Goal: Task Accomplishment & Management: Use online tool/utility

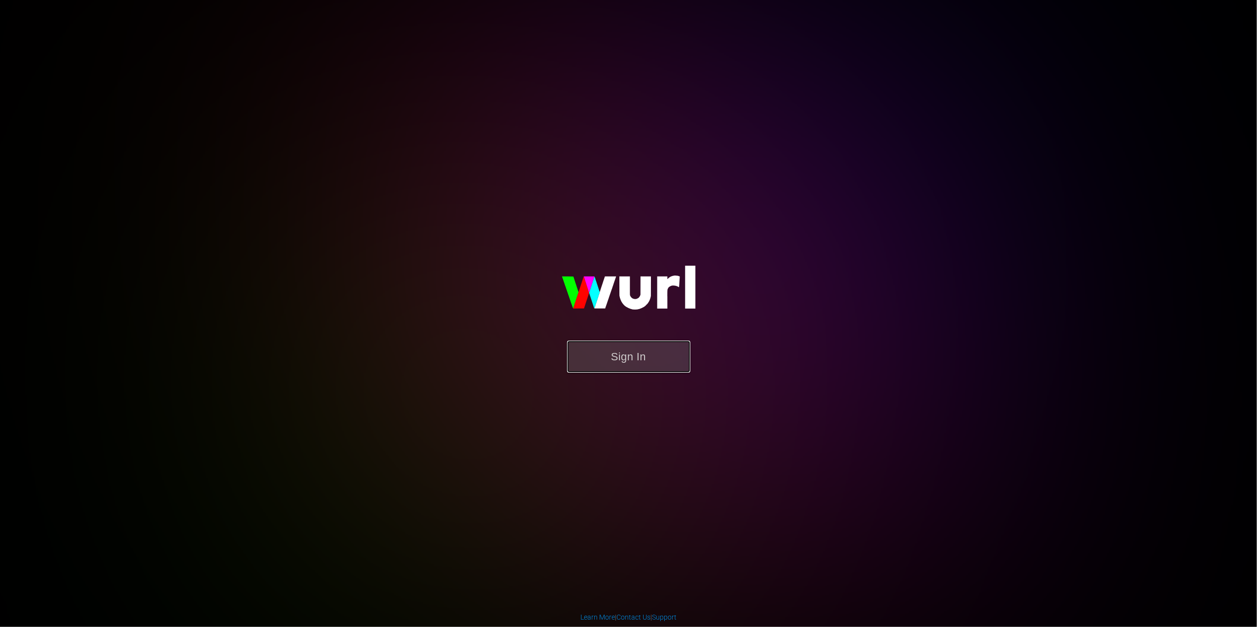
click at [596, 361] on button "Sign In" at bounding box center [628, 357] width 123 height 32
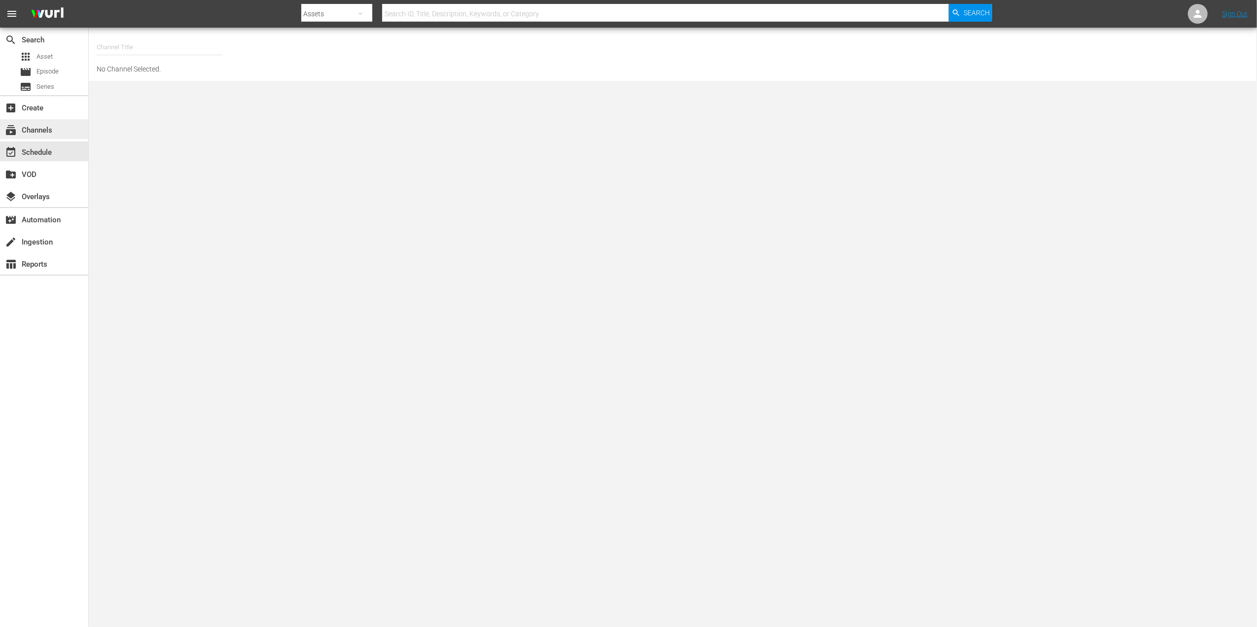
click at [51, 122] on div "subscriptions Channels" at bounding box center [44, 129] width 88 height 20
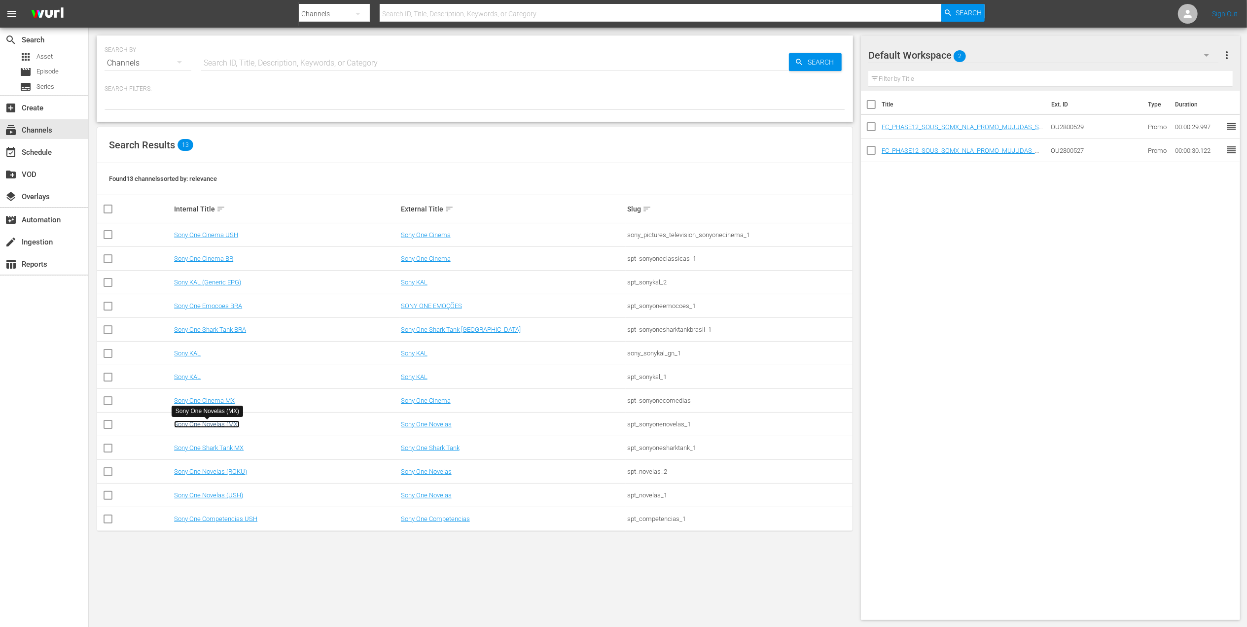
click at [228, 428] on link "Sony One Novelas (MX)" at bounding box center [207, 424] width 66 height 7
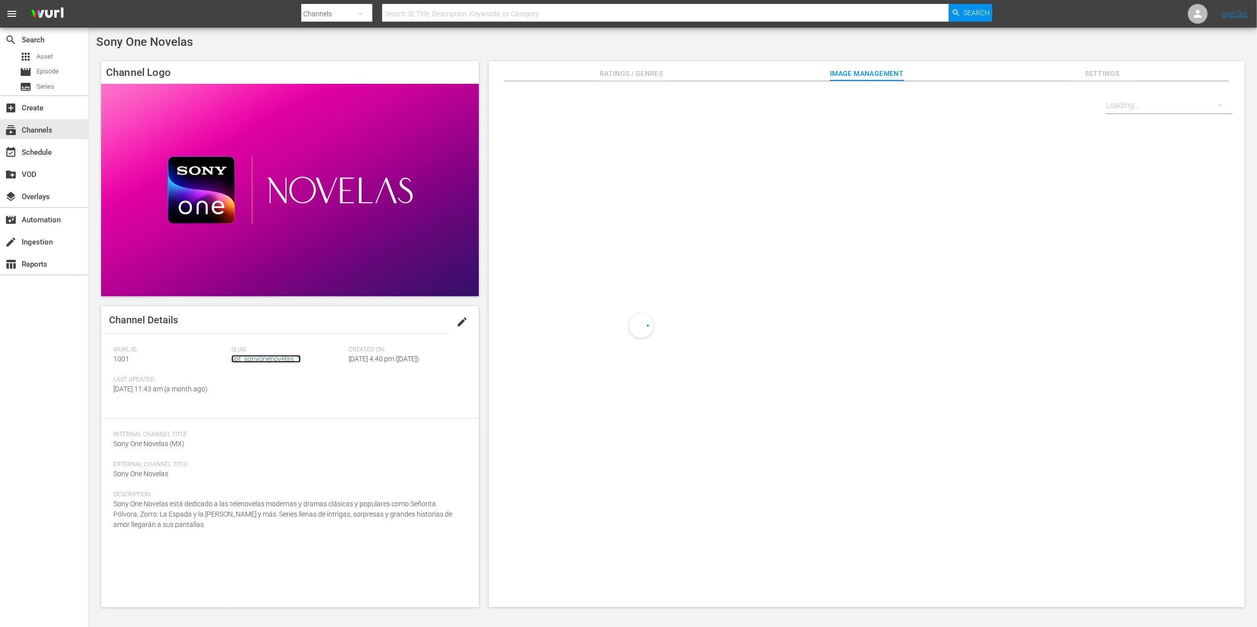
click at [249, 363] on link "spt_sonyonenovelas_1" at bounding box center [266, 359] width 70 height 8
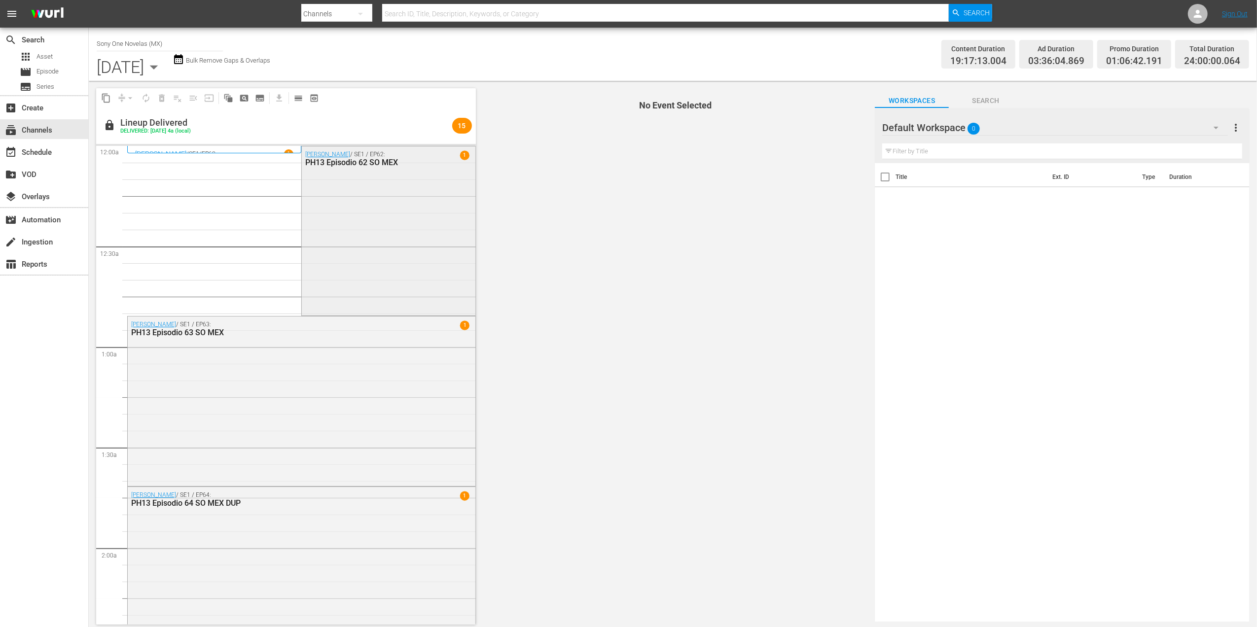
click at [369, 157] on div "[PERSON_NAME] / SE1 / EP62: PH13 Episodio 62 SO MEX" at bounding box center [365, 159] width 121 height 16
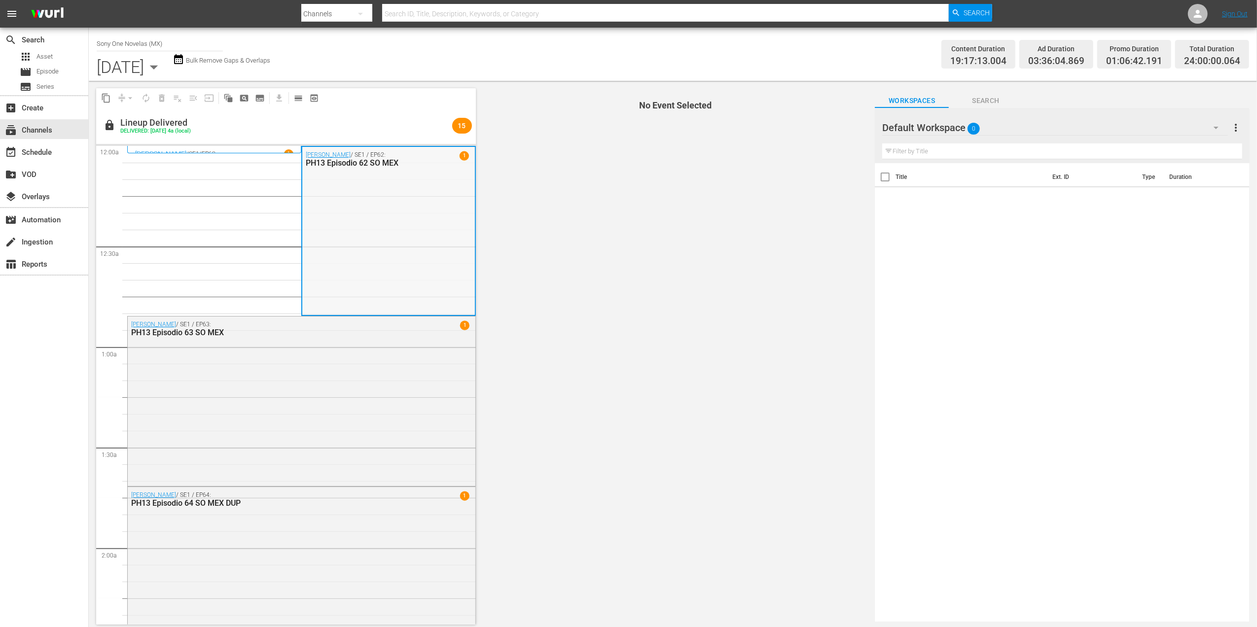
click at [405, 204] on div "[PERSON_NAME] / SE1 / EP62: PH13 Episodio 62 SO MEX 1" at bounding box center [388, 231] width 172 height 168
click at [374, 150] on div "[PERSON_NAME] / SE1 / EP62: PH13 Episodio 62 SO MEX" at bounding box center [366, 158] width 120 height 17
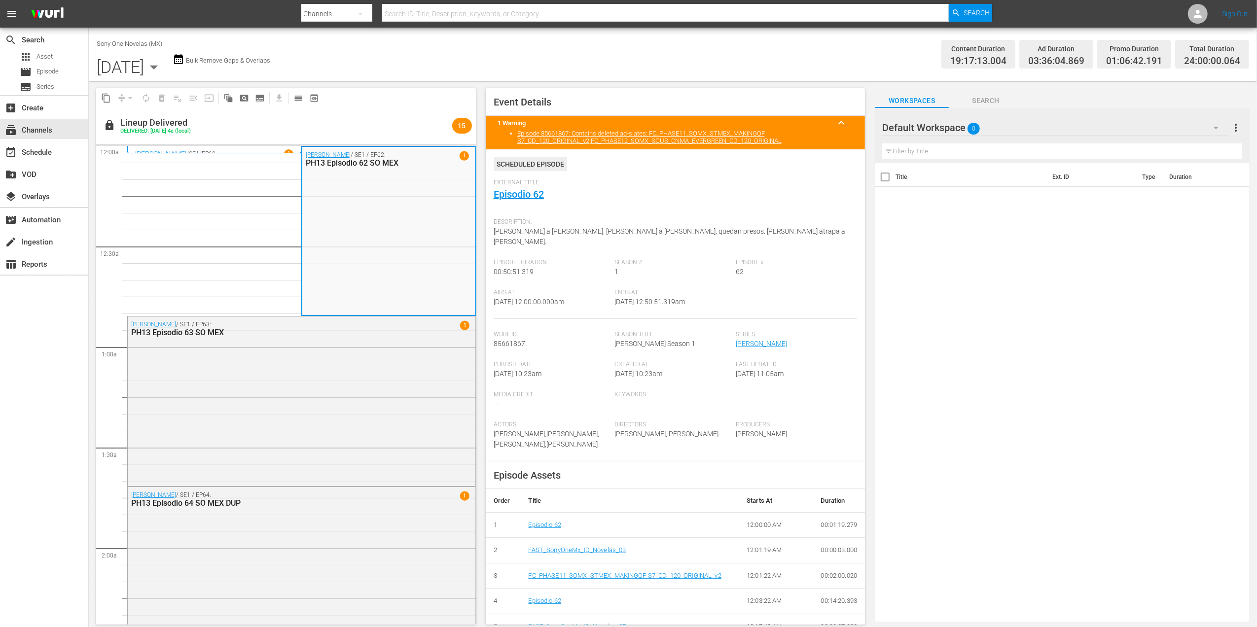
click at [291, 356] on div "[PERSON_NAME] / SE1 / EP63: PH13 Episodio 63 SO MEX 1" at bounding box center [302, 401] width 348 height 168
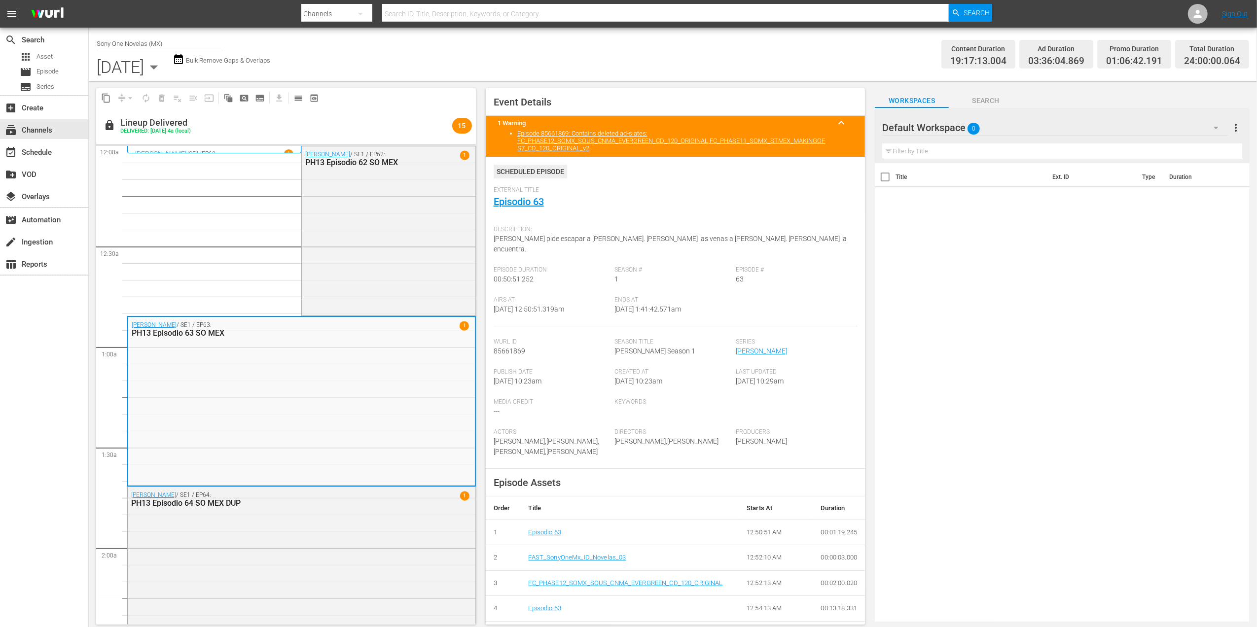
click at [212, 149] on div "[PERSON_NAME] / SE1 / EP60 1" at bounding box center [214, 153] width 158 height 9
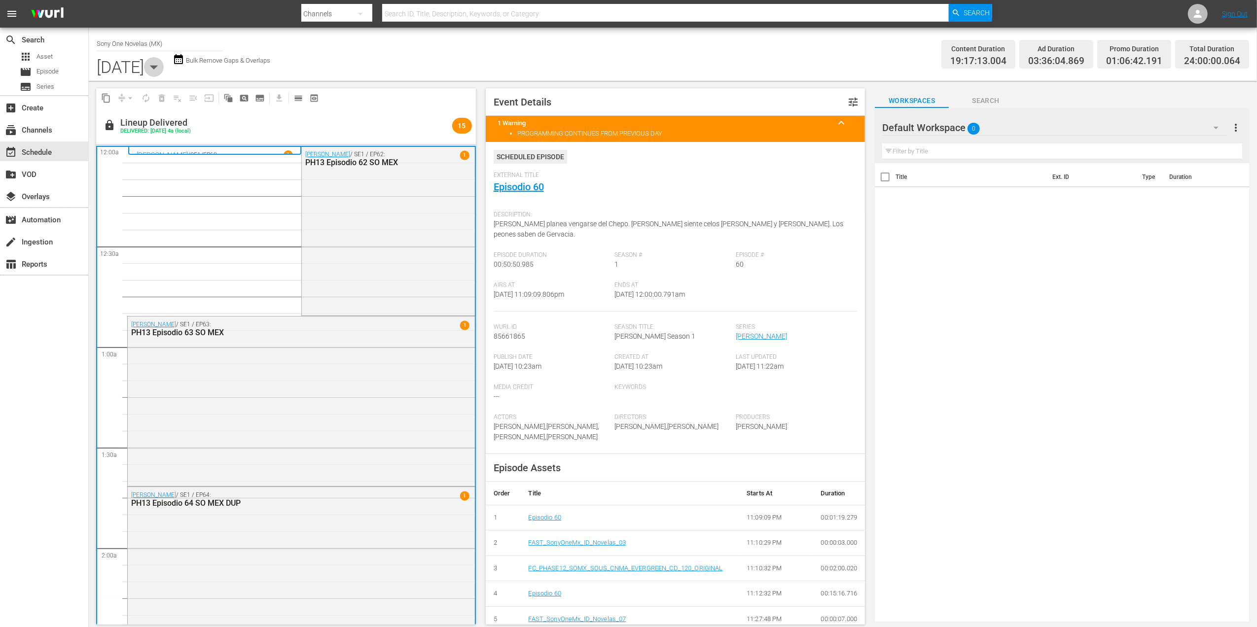
click at [164, 70] on icon "button" at bounding box center [154, 67] width 20 height 20
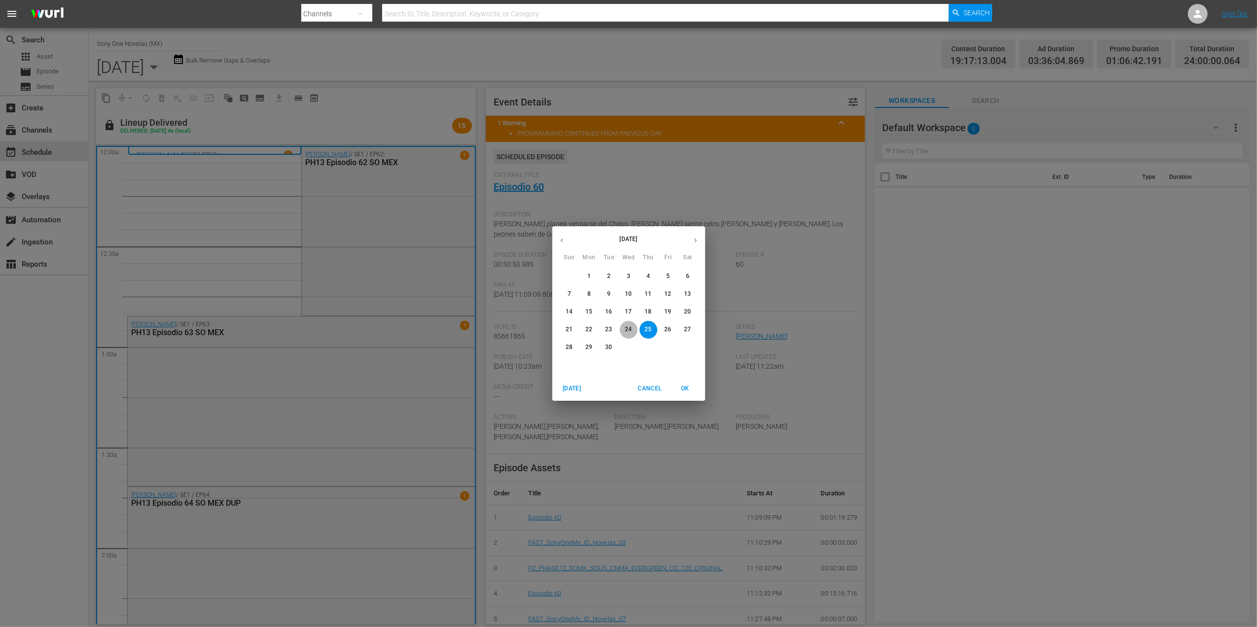
click at [622, 330] on span "24" at bounding box center [629, 329] width 18 height 8
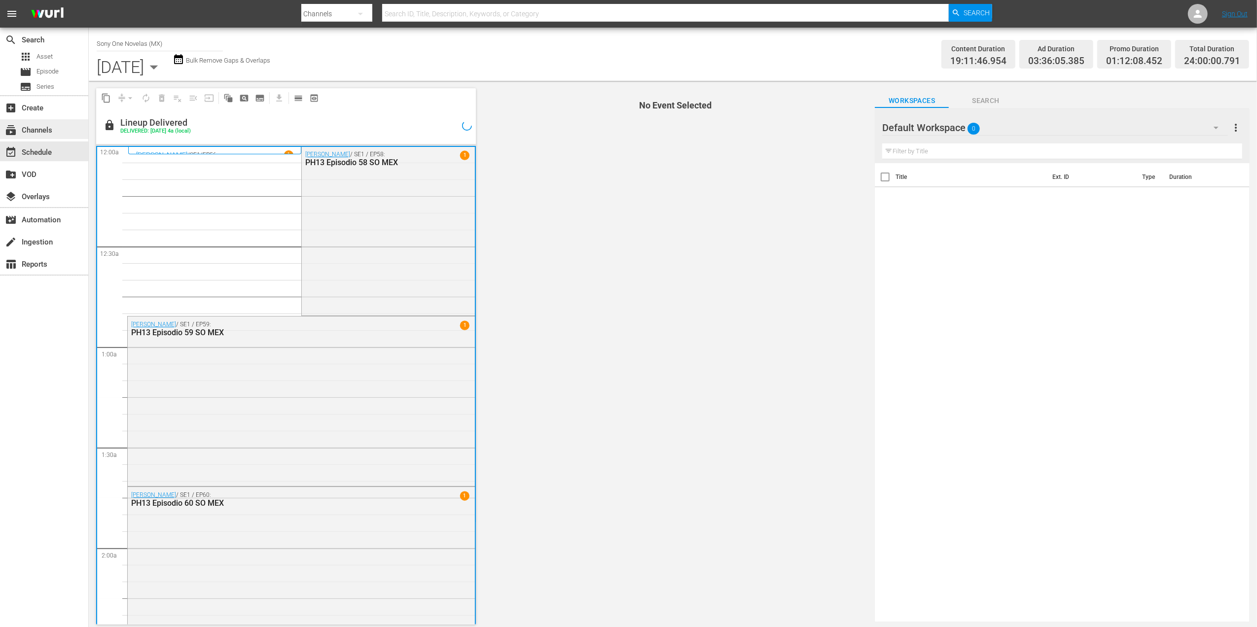
click at [53, 129] on div "subscriptions Channels" at bounding box center [27, 128] width 55 height 9
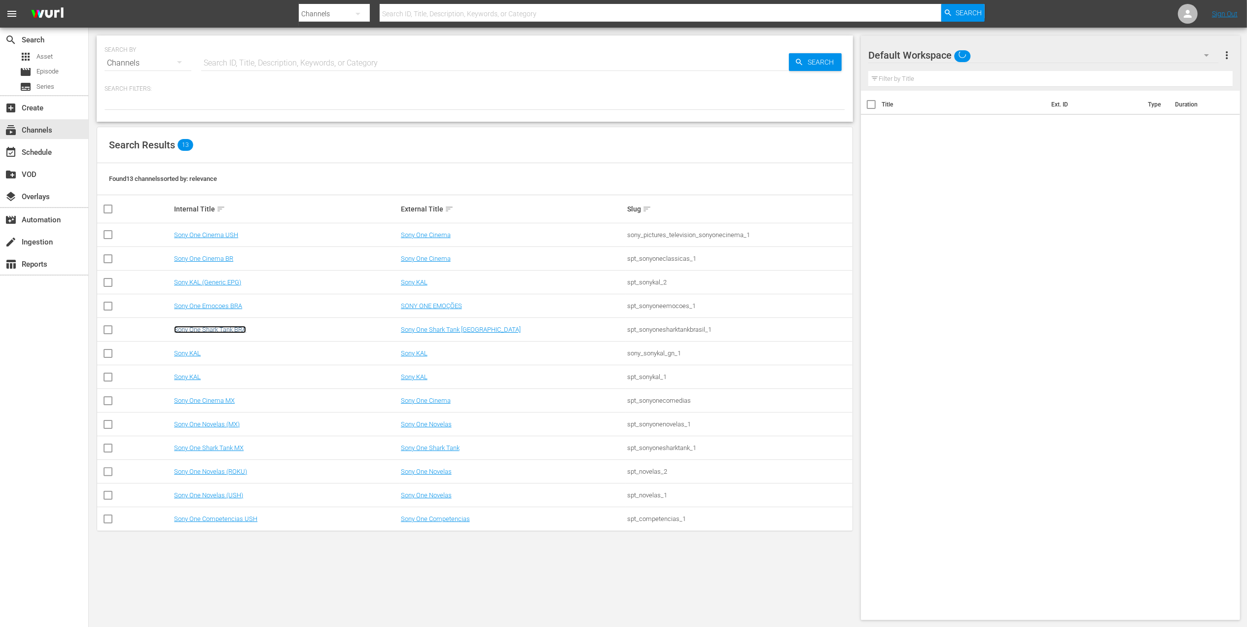
click at [195, 332] on link "Sony One Shark Tank BRA" at bounding box center [210, 329] width 72 height 7
click at [186, 446] on link "Sony One Shark Tank MX" at bounding box center [209, 447] width 70 height 7
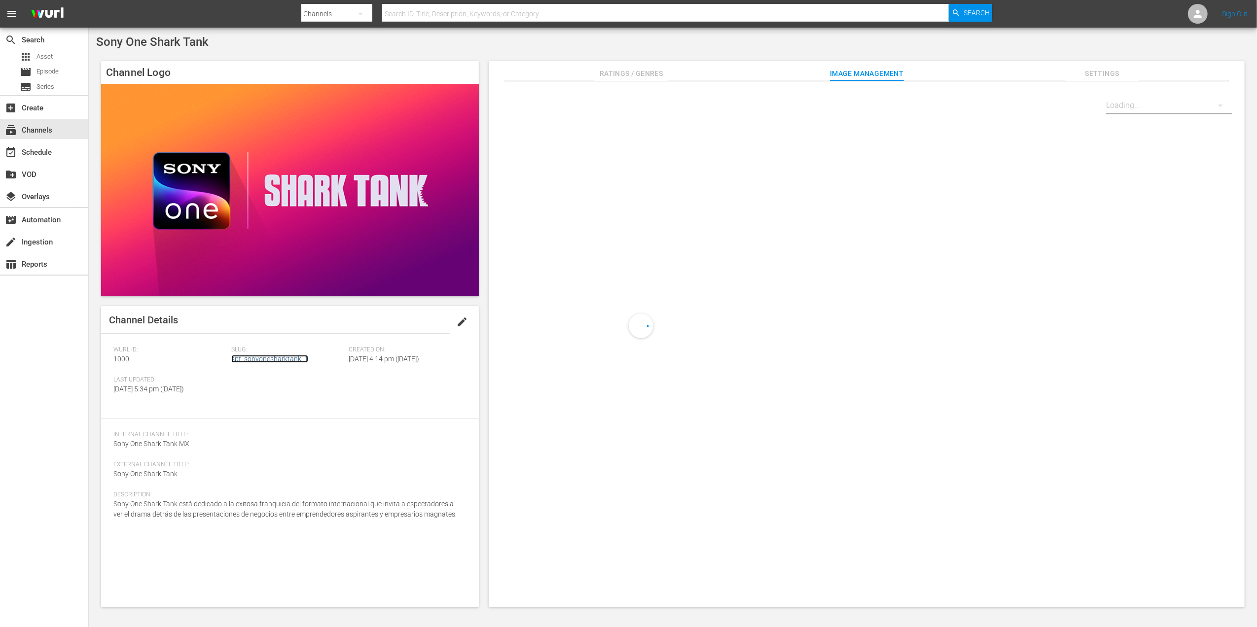
click at [263, 359] on link "spt_sonyonesharktank_1" at bounding box center [269, 359] width 77 height 8
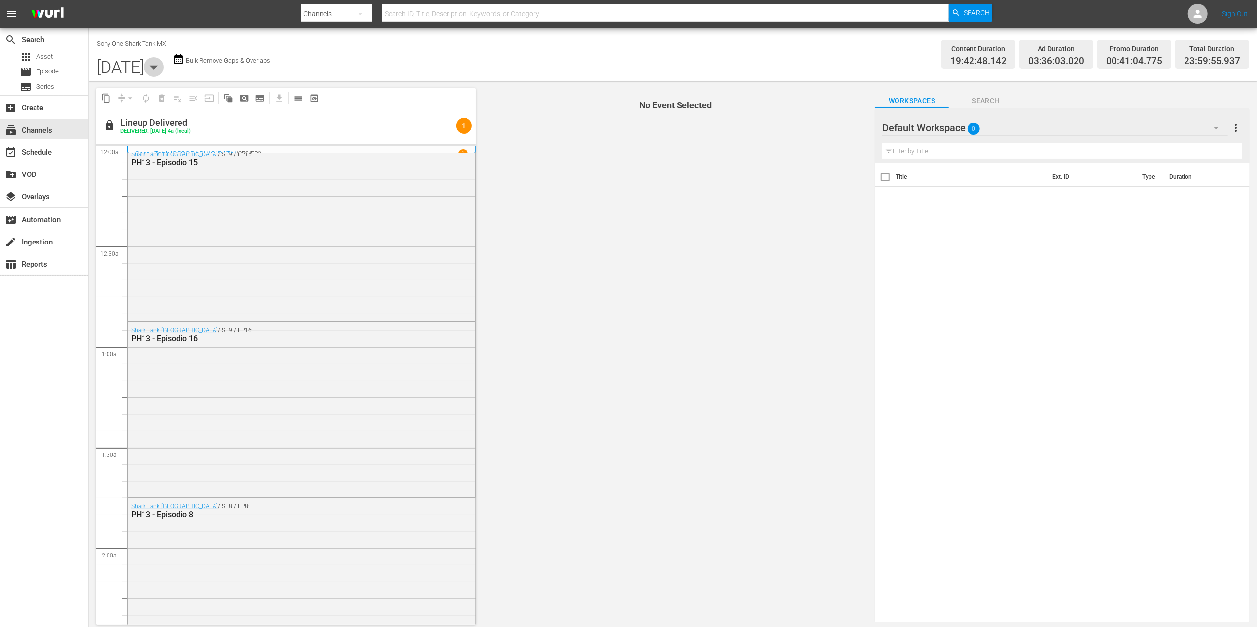
click at [164, 64] on icon "button" at bounding box center [154, 67] width 20 height 20
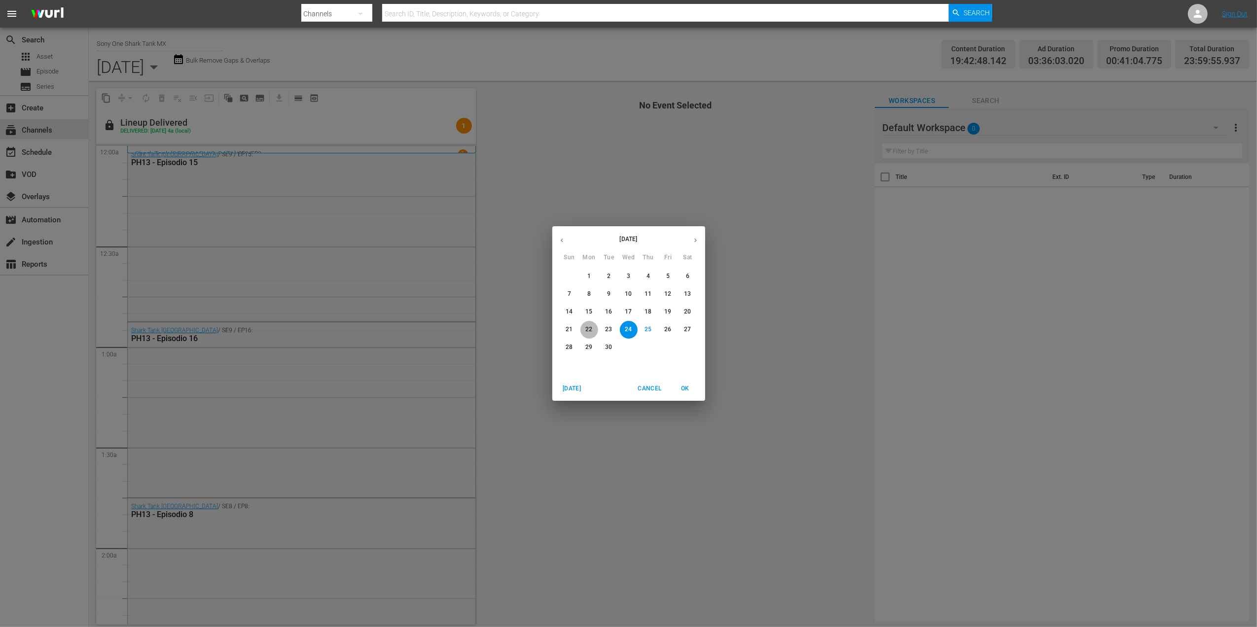
click at [592, 328] on p "22" at bounding box center [588, 329] width 7 height 8
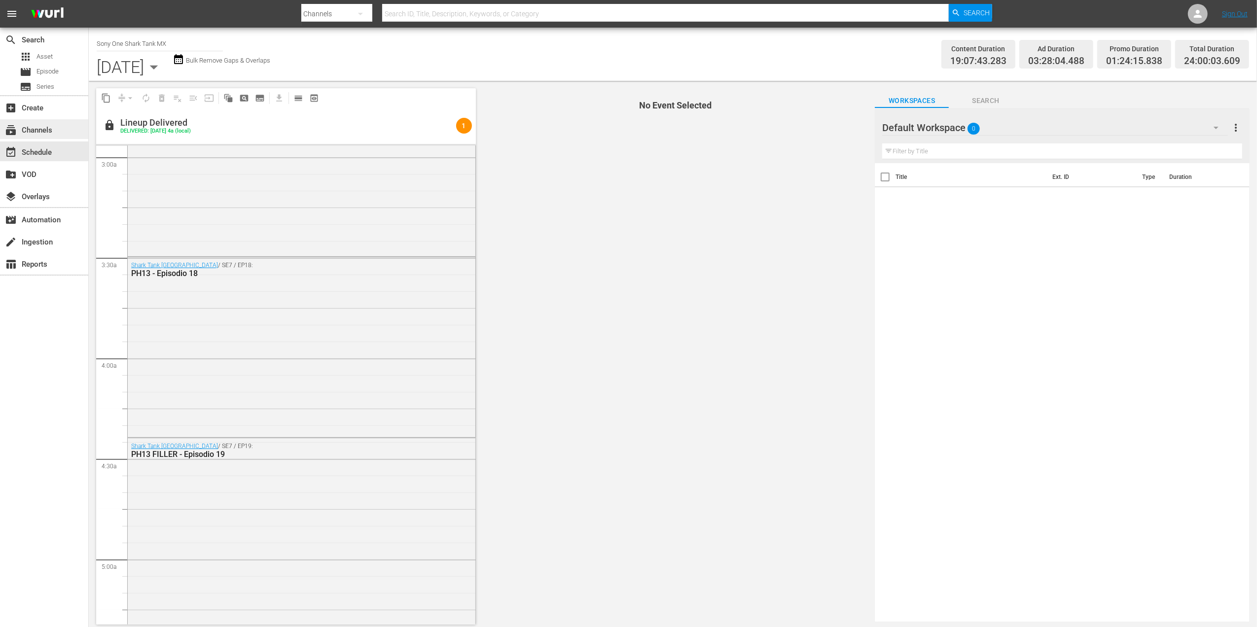
scroll to position [592, 0]
click at [51, 124] on div "subscriptions Channels" at bounding box center [27, 128] width 55 height 9
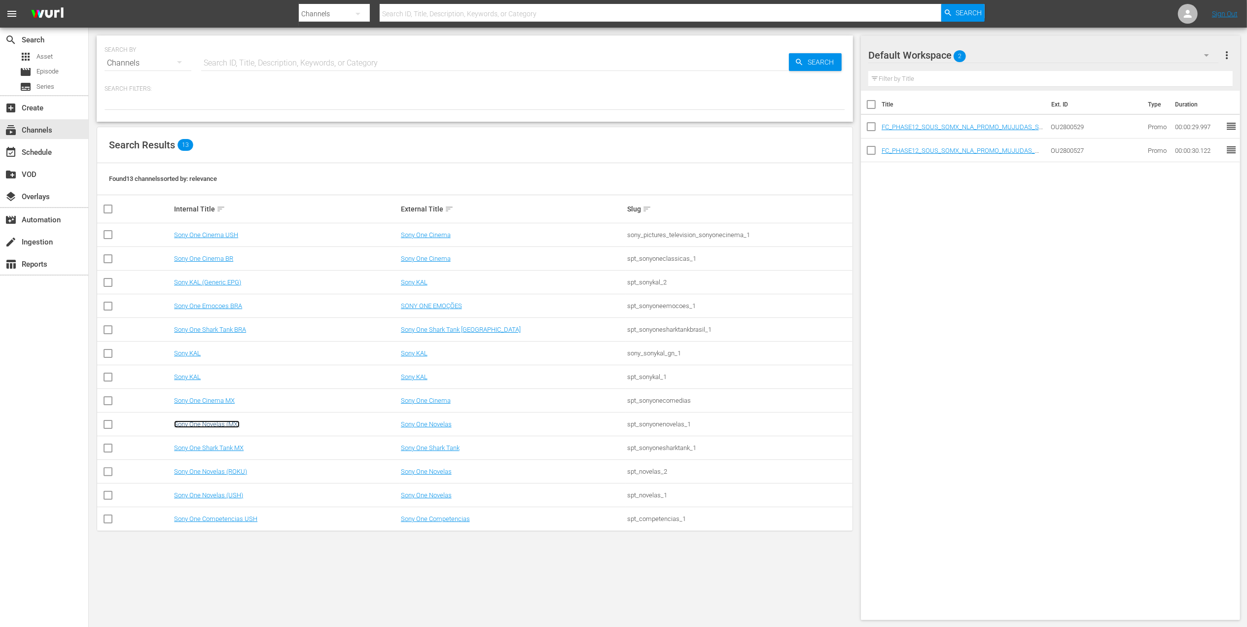
click at [218, 425] on link "Sony One Novelas (MX)" at bounding box center [207, 424] width 66 height 7
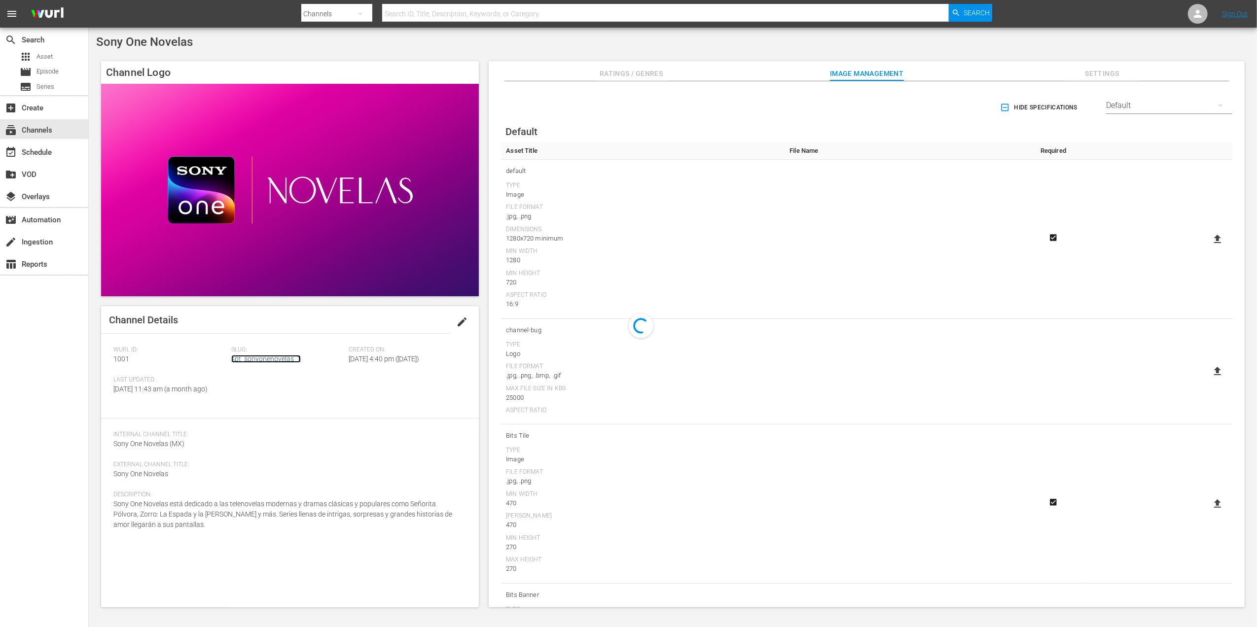
click at [271, 357] on link "spt_sonyonenovelas_1" at bounding box center [266, 359] width 70 height 8
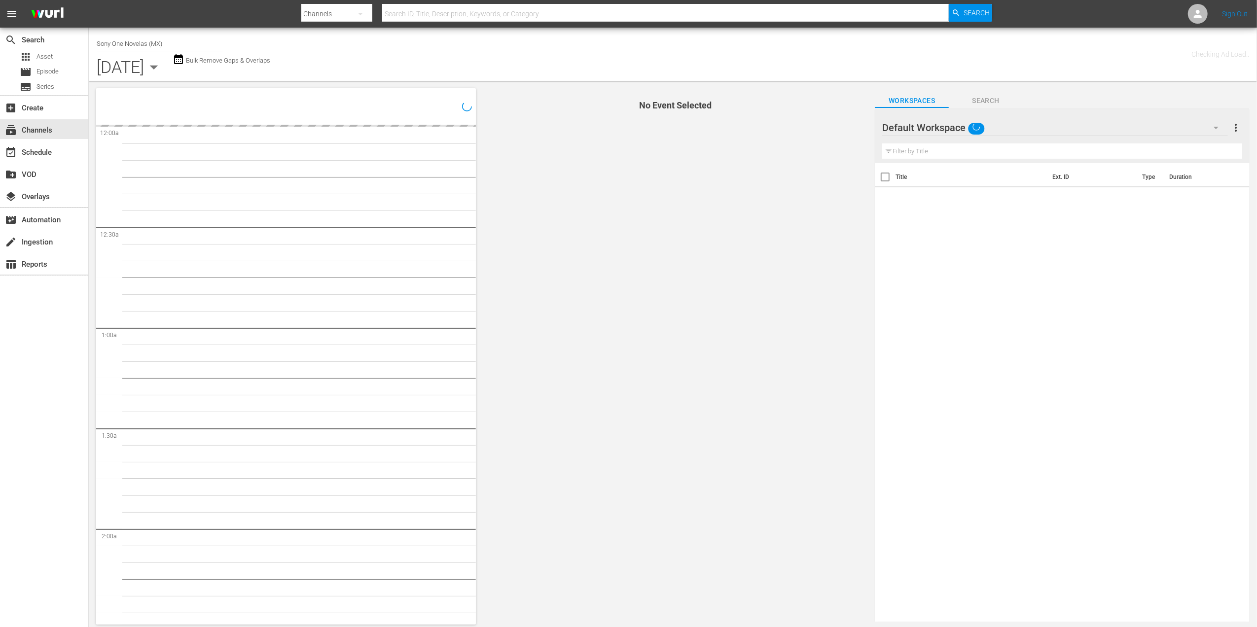
click at [164, 74] on icon "button" at bounding box center [154, 67] width 20 height 20
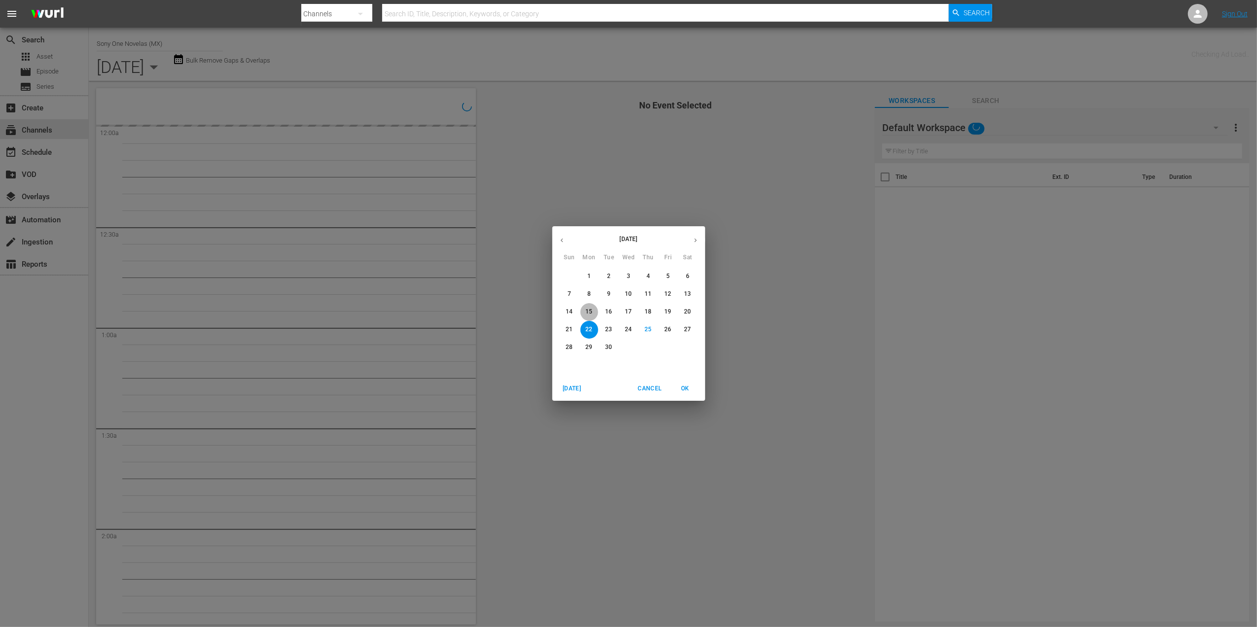
click at [594, 310] on span "15" at bounding box center [589, 312] width 18 height 8
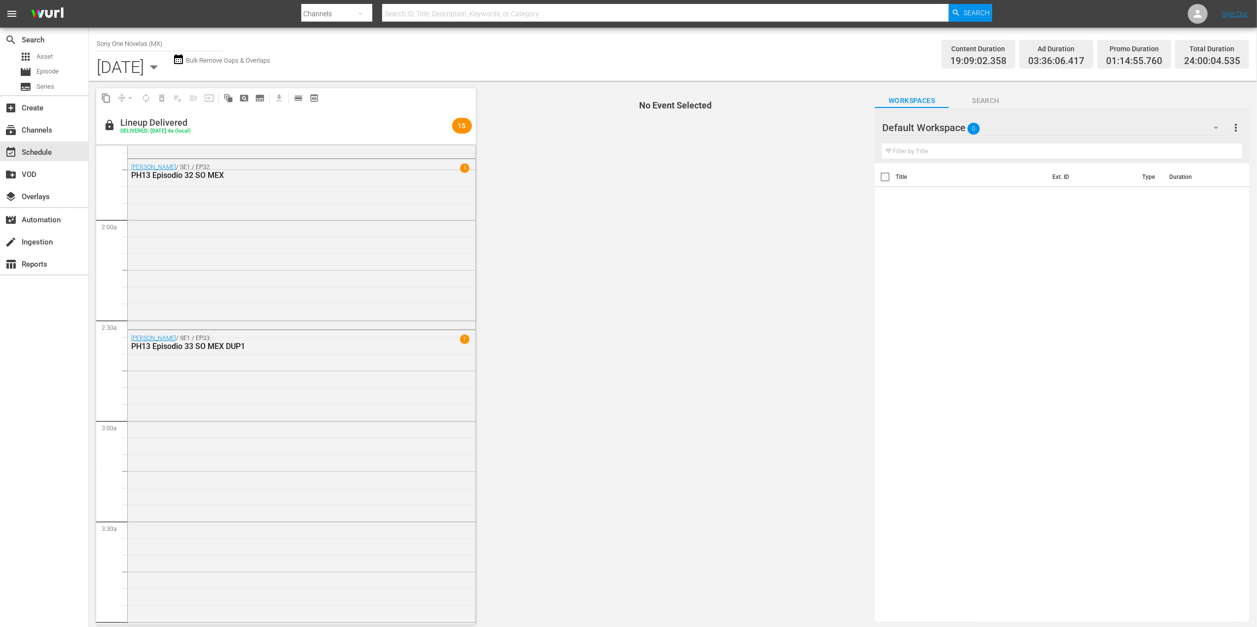
scroll to position [395, 0]
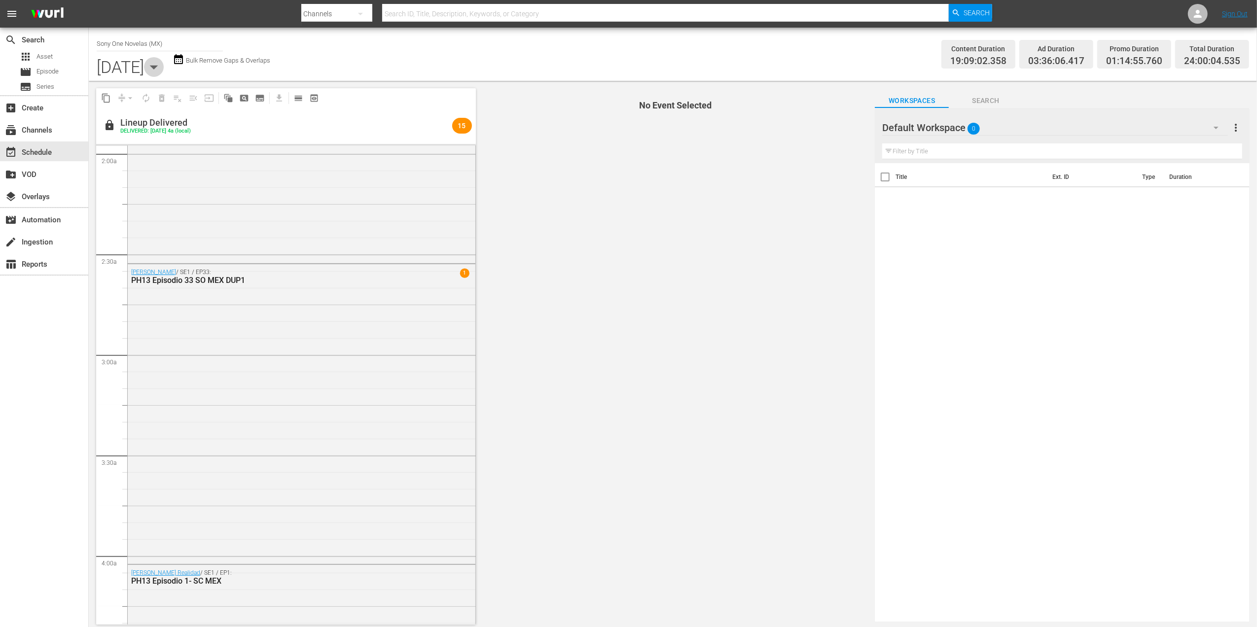
click at [164, 72] on icon "button" at bounding box center [154, 67] width 20 height 20
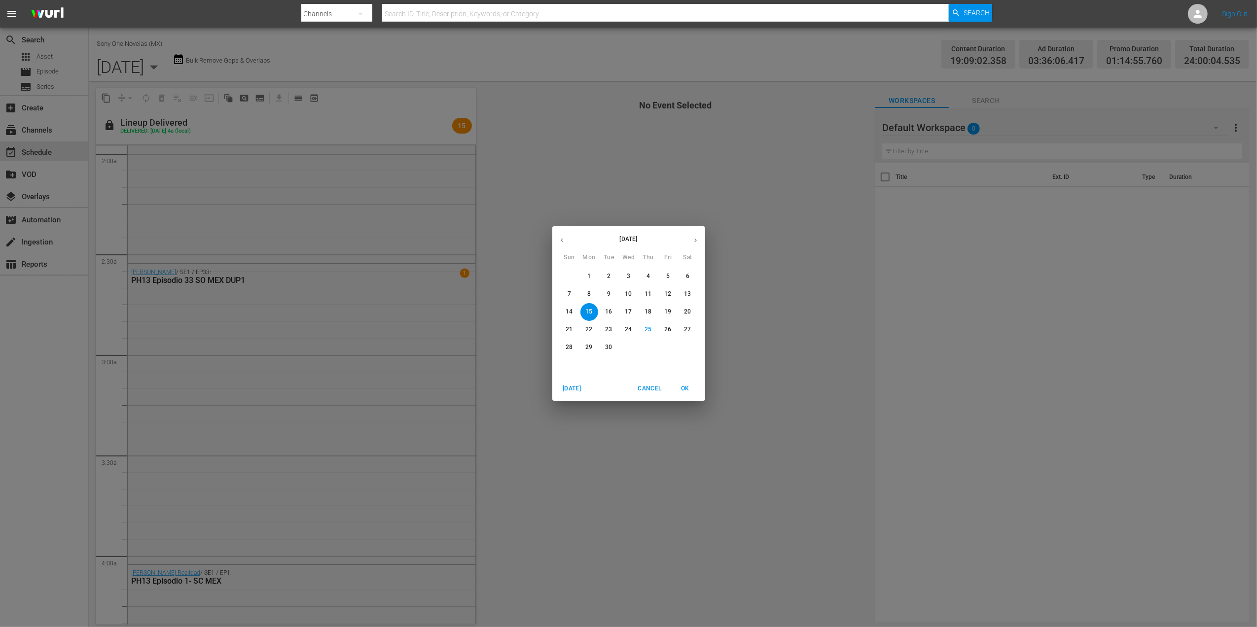
click at [607, 310] on p "16" at bounding box center [608, 312] width 7 height 8
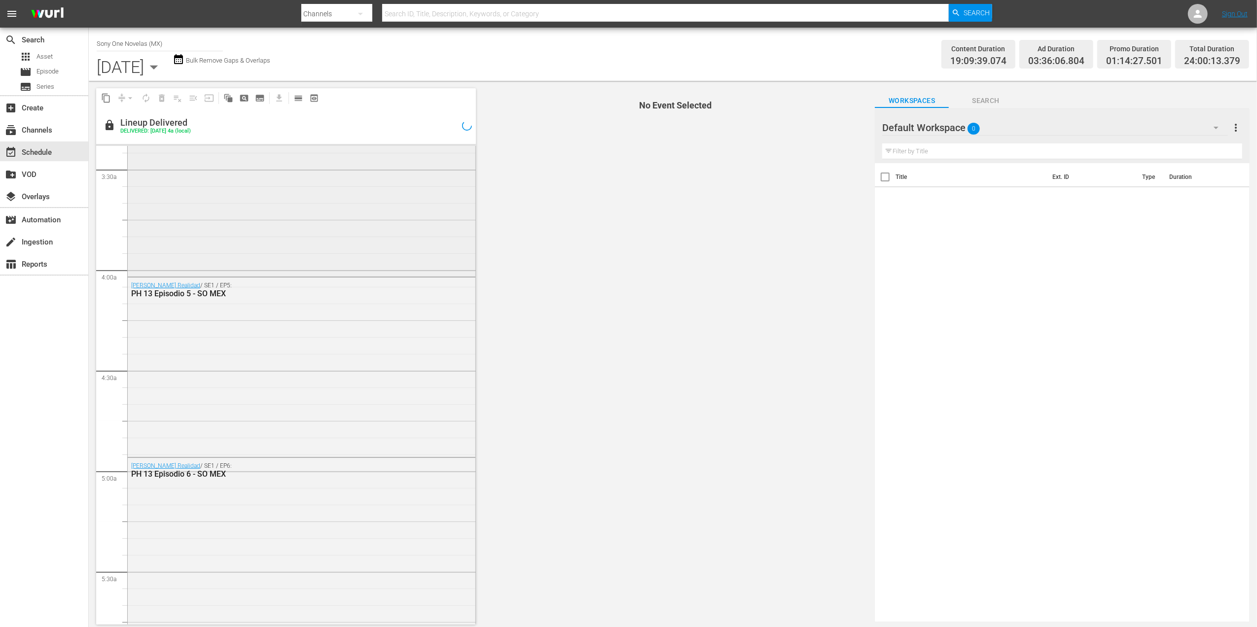
scroll to position [657, 0]
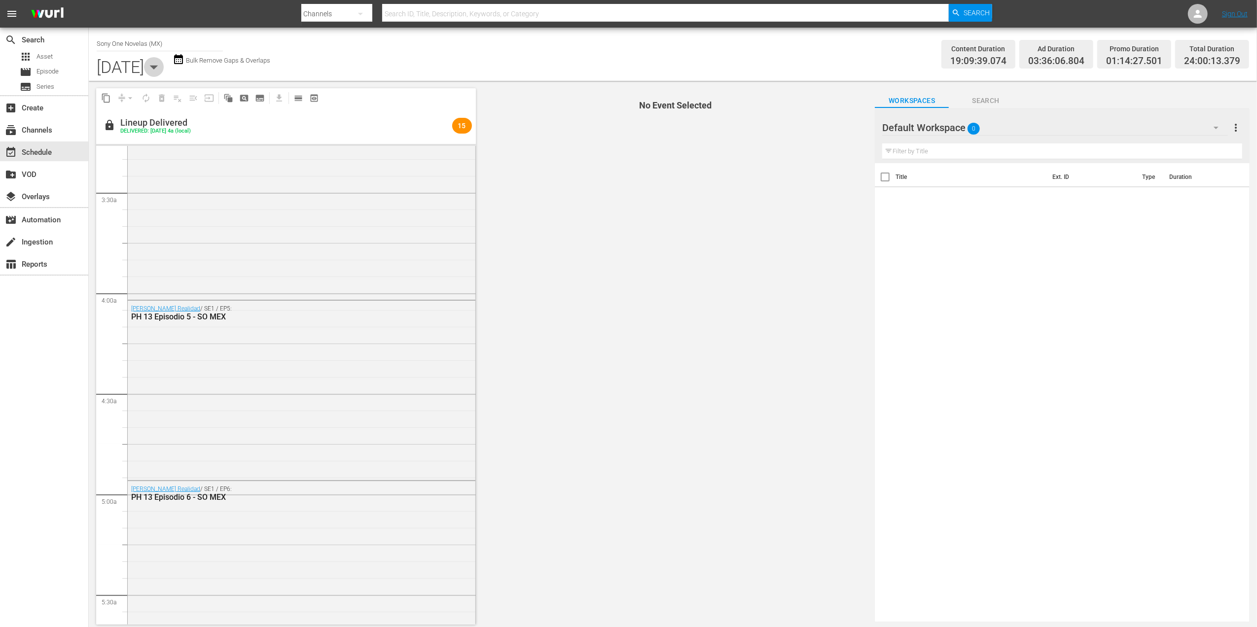
click at [164, 70] on icon "button" at bounding box center [154, 67] width 20 height 20
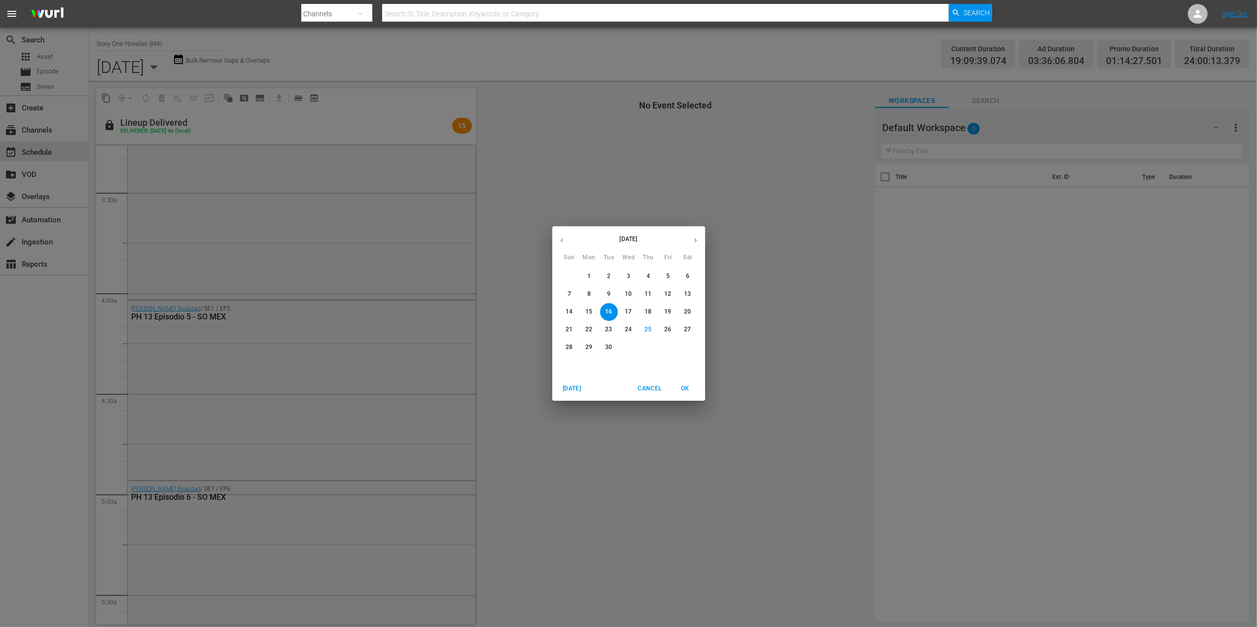
click at [626, 310] on p "17" at bounding box center [628, 312] width 7 height 8
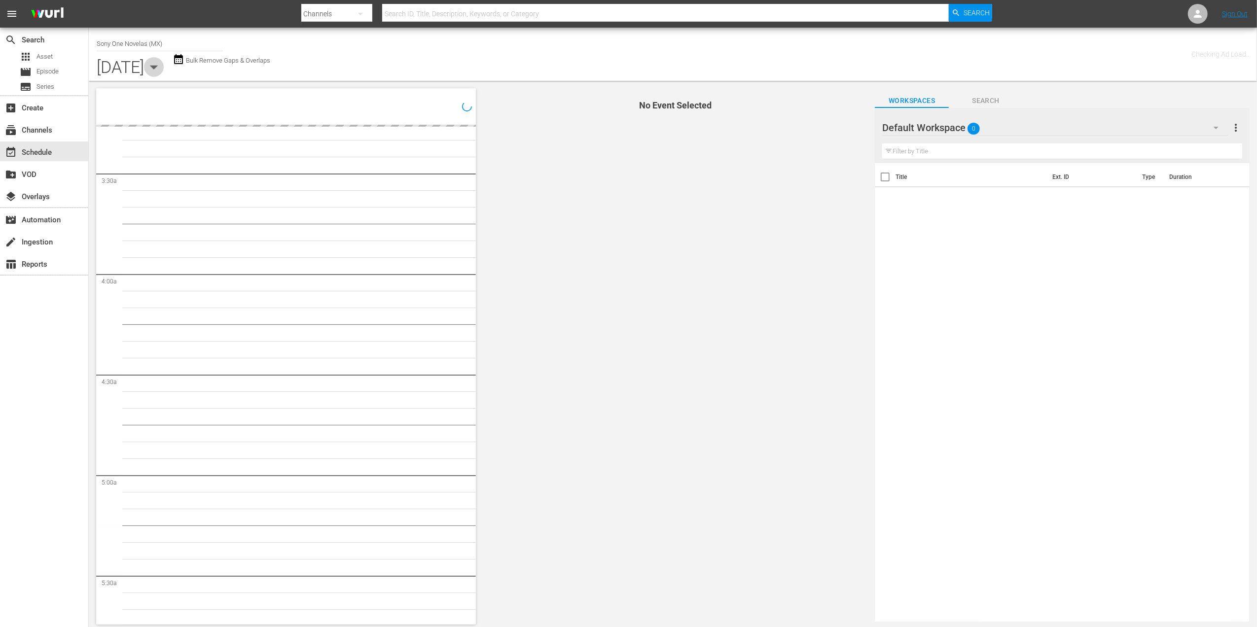
click at [164, 70] on icon "button" at bounding box center [154, 67] width 20 height 20
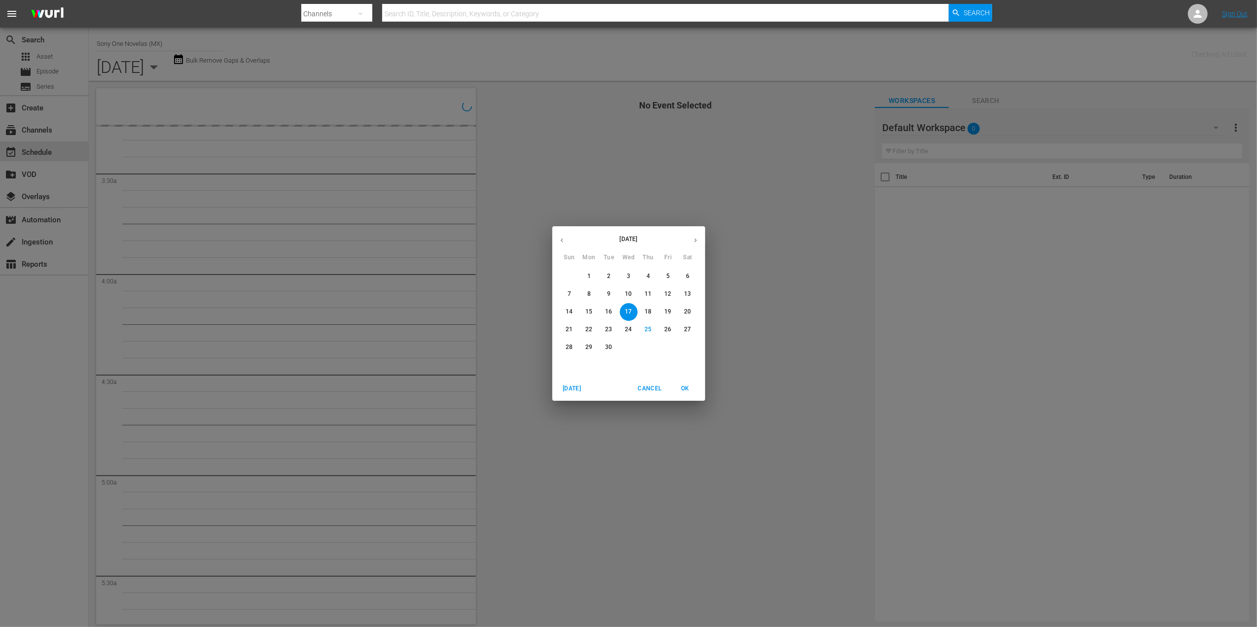
click at [651, 328] on p "25" at bounding box center [648, 329] width 7 height 8
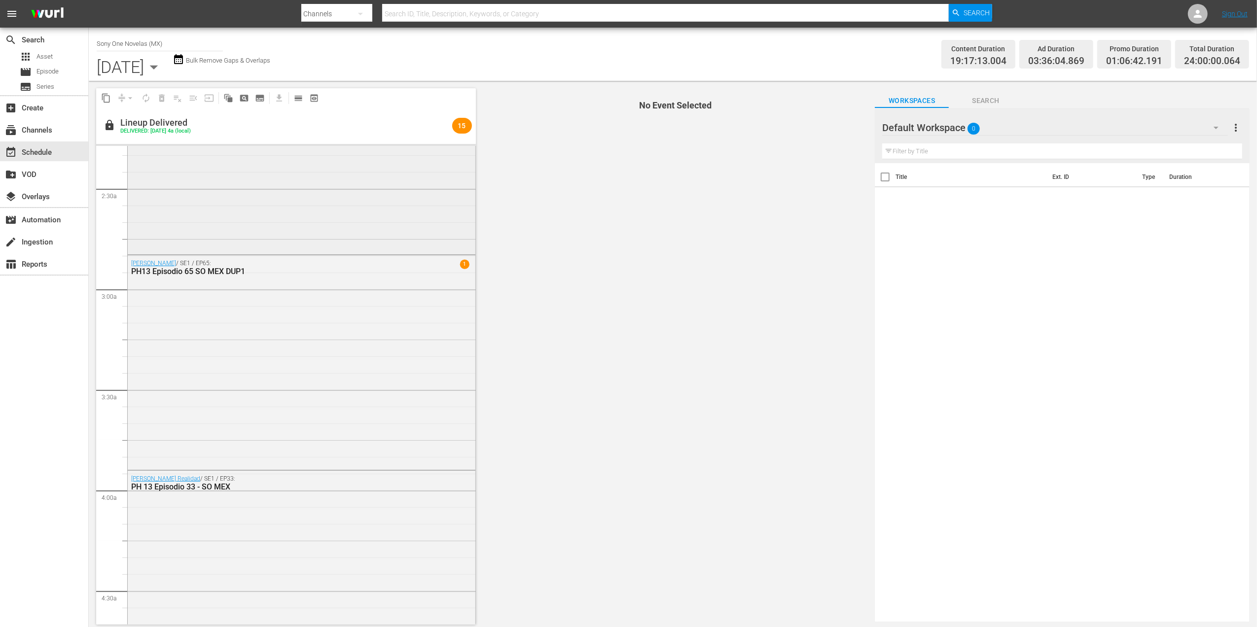
scroll to position [328, 0]
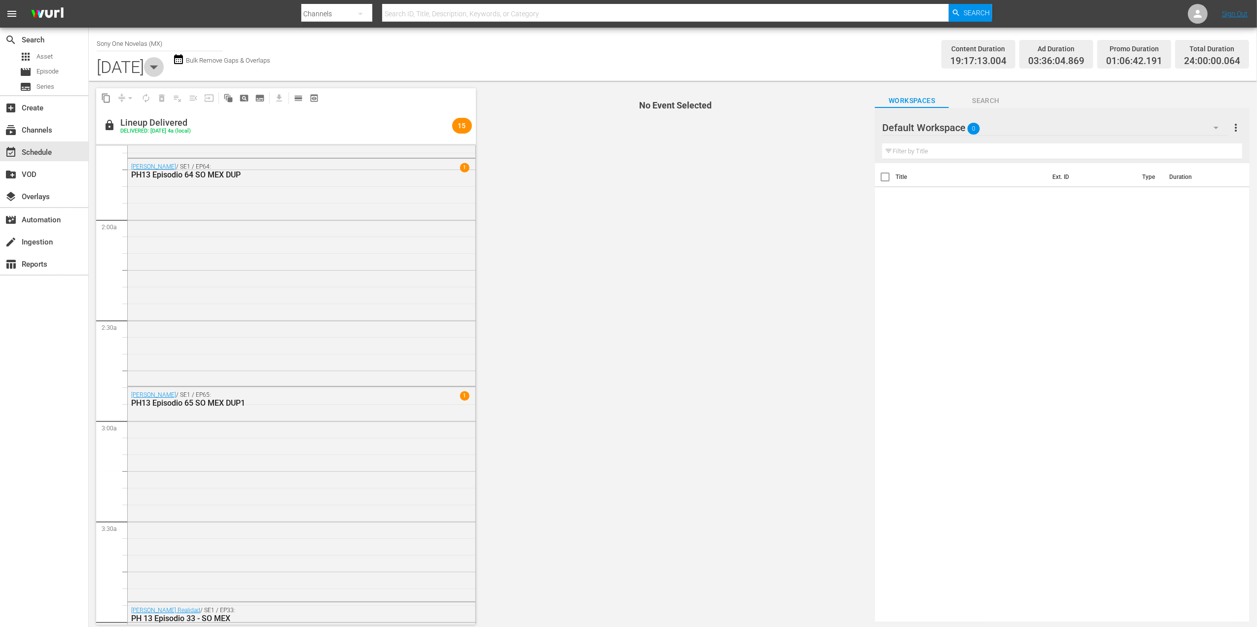
click at [164, 68] on icon "button" at bounding box center [154, 67] width 20 height 20
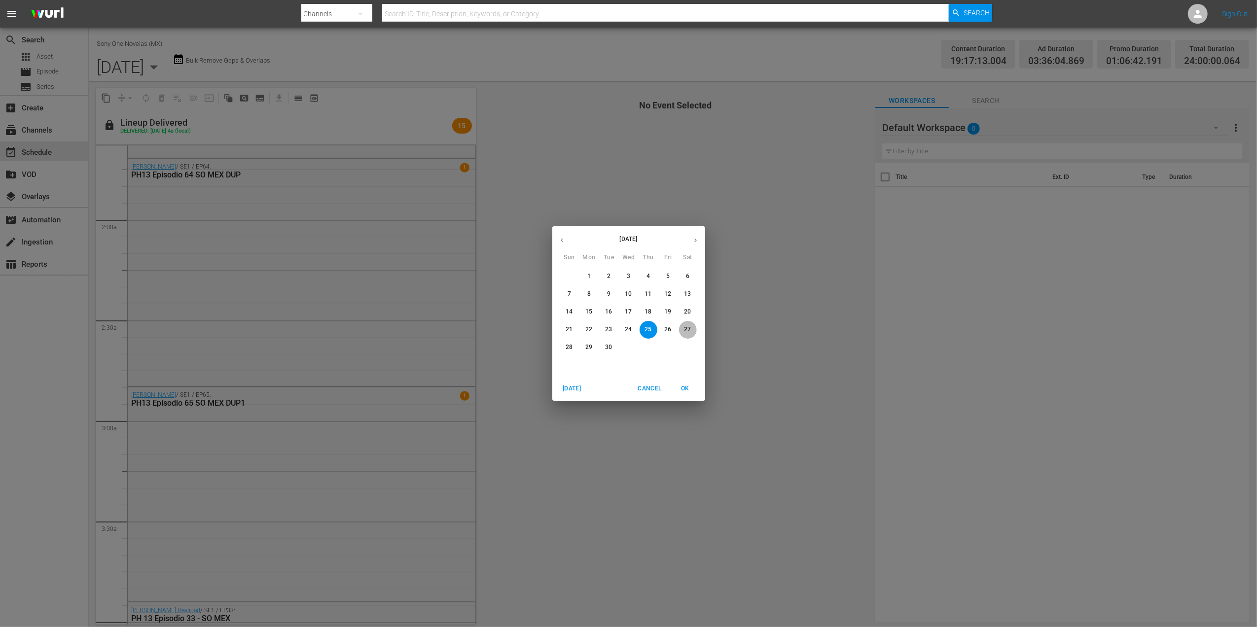
click at [683, 326] on span "27" at bounding box center [688, 329] width 18 height 8
